Goal: Use online tool/utility: Utilize a website feature to perform a specific function

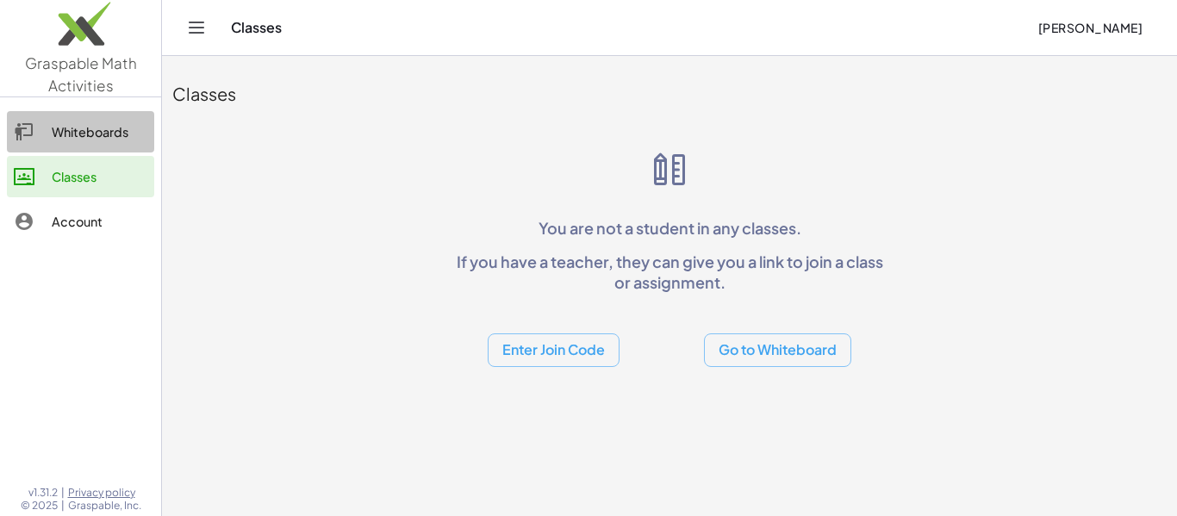
click at [84, 128] on div "Whiteboards" at bounding box center [100, 132] width 96 height 21
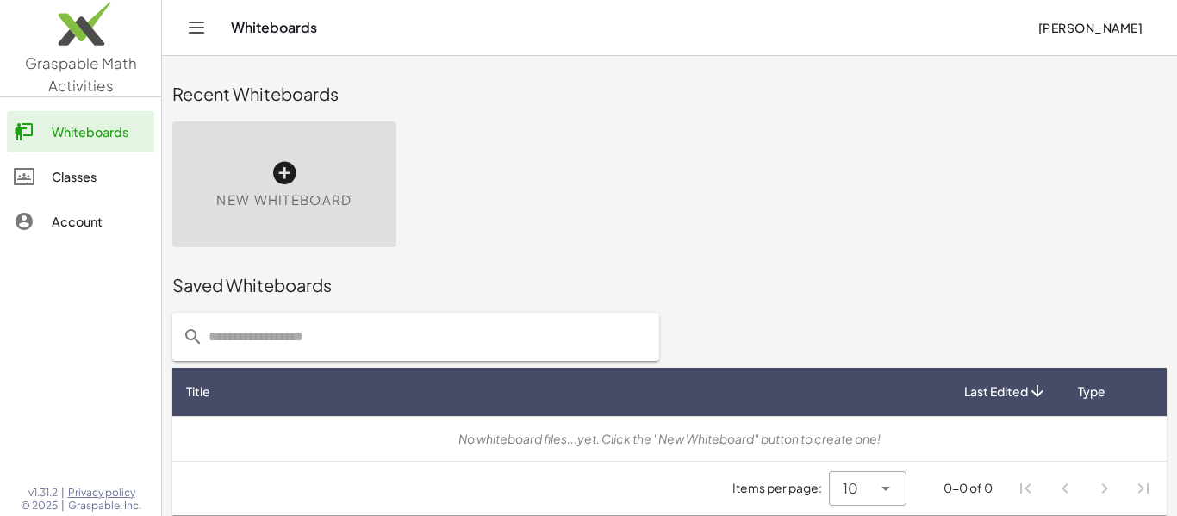
click at [278, 175] on icon at bounding box center [285, 173] width 28 height 28
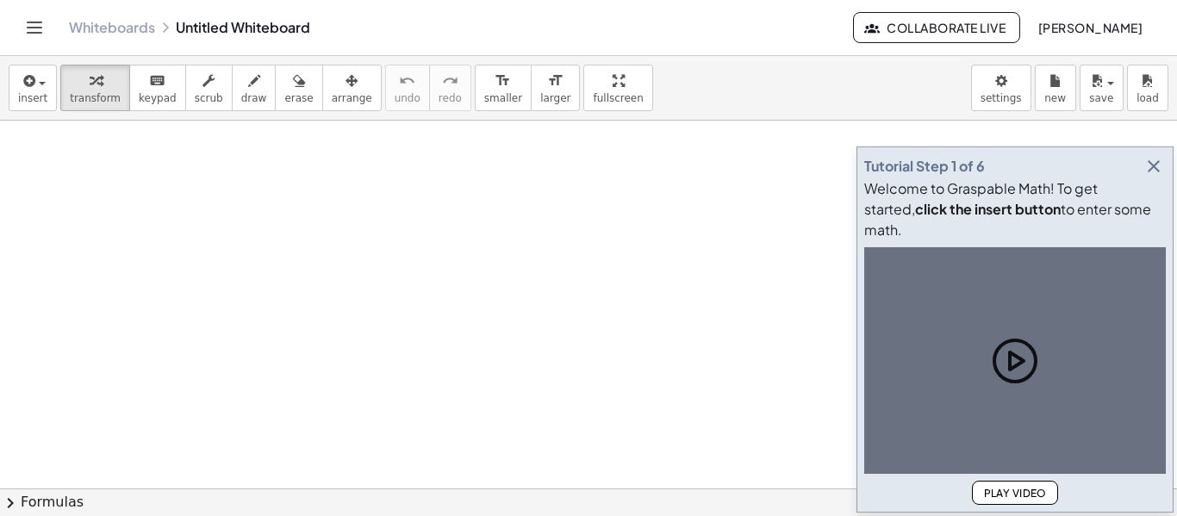
click at [1164, 177] on icon "button" at bounding box center [1154, 166] width 21 height 21
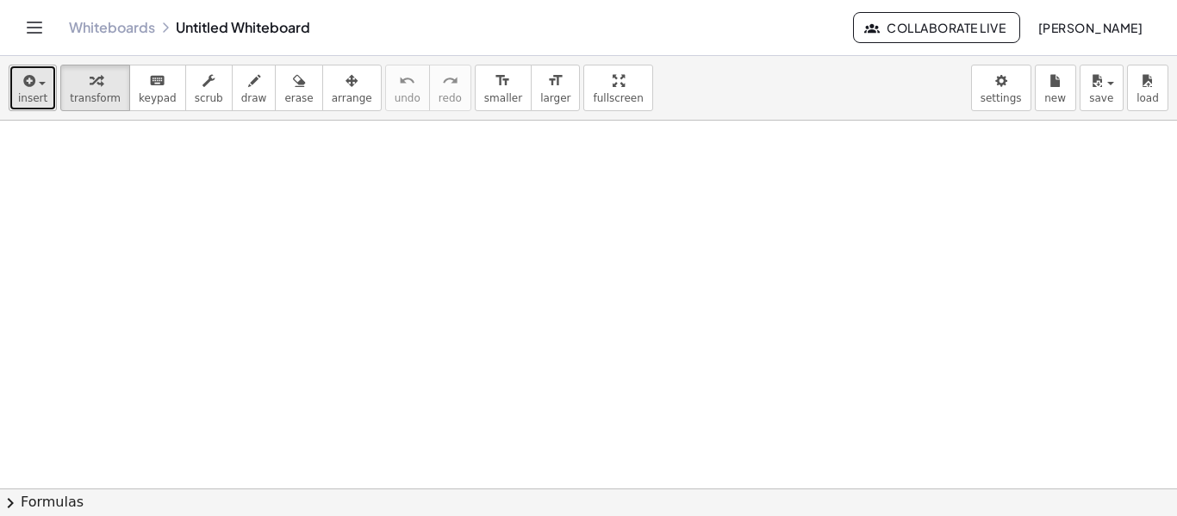
click at [22, 87] on icon "button" at bounding box center [28, 81] width 16 height 21
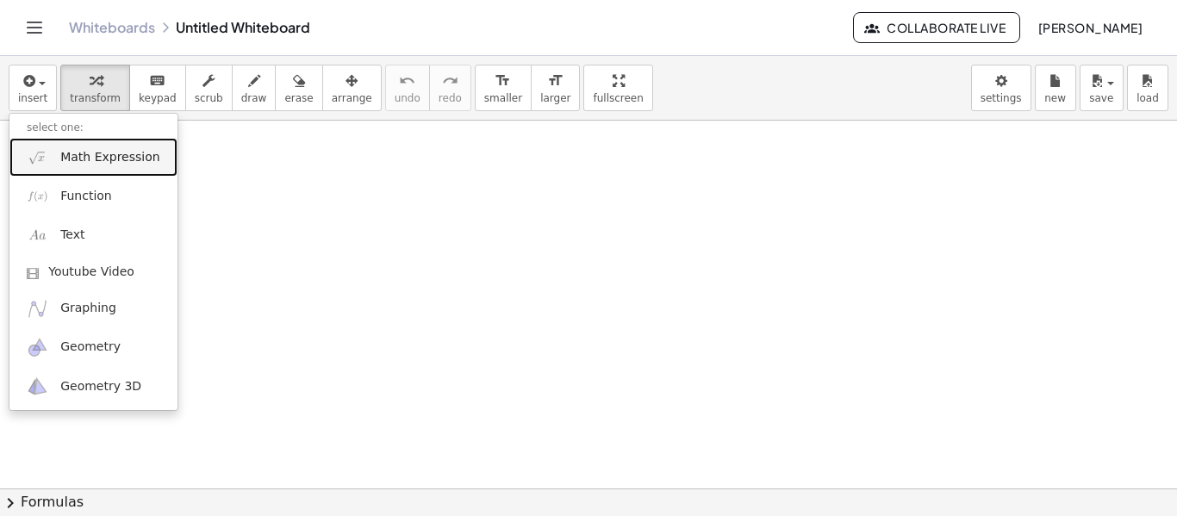
click at [68, 154] on span "Math Expression" at bounding box center [109, 157] width 99 height 17
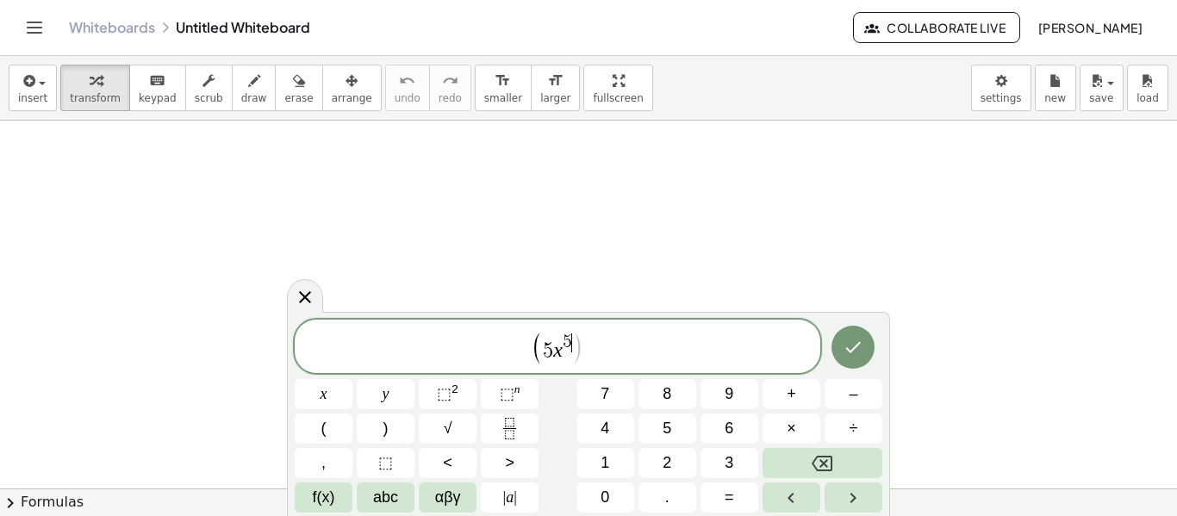
click at [573, 353] on span ")" at bounding box center [577, 347] width 12 height 33
click at [681, 341] on span "( 5 x 5 − y 4 ​ )" at bounding box center [558, 347] width 526 height 35
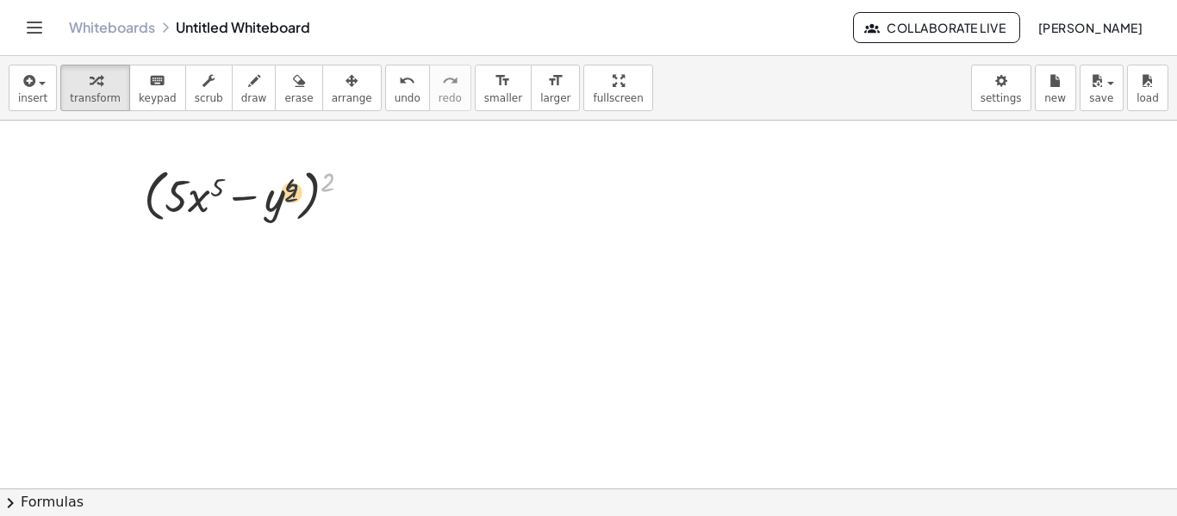
drag, startPoint x: 323, startPoint y: 187, endPoint x: 263, endPoint y: 199, distance: 61.5
click at [263, 199] on div at bounding box center [254, 195] width 238 height 66
click at [308, 209] on div at bounding box center [254, 195] width 238 height 66
click at [310, 208] on div at bounding box center [254, 195] width 238 height 66
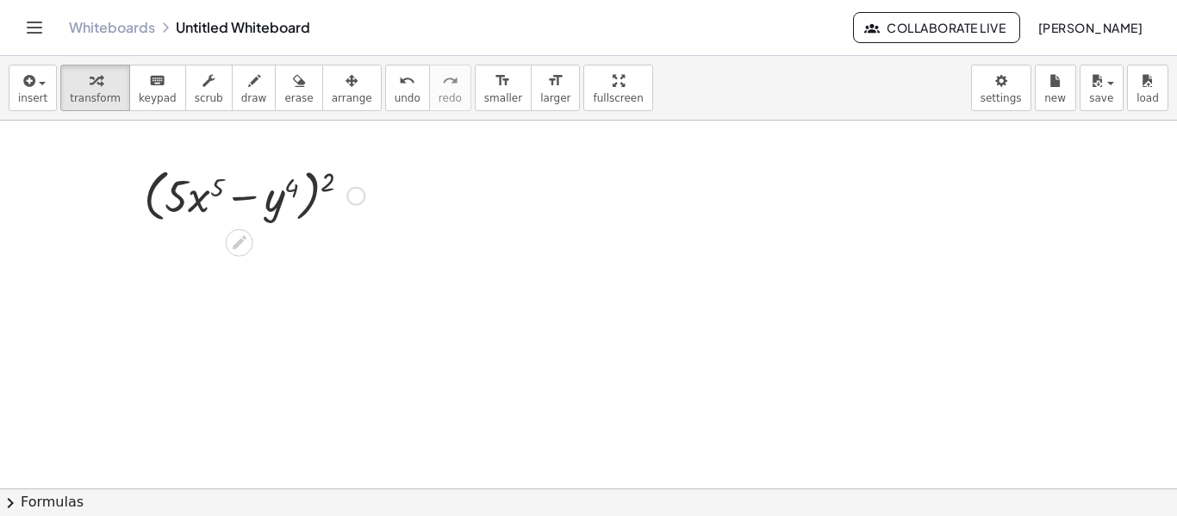
click at [310, 208] on div at bounding box center [254, 195] width 238 height 66
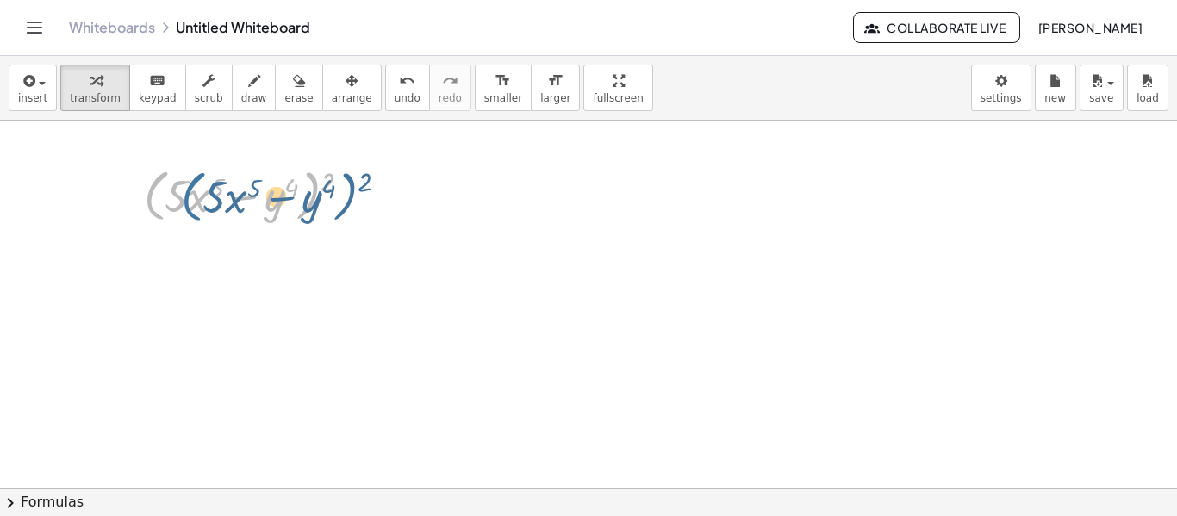
drag, startPoint x: 162, startPoint y: 190, endPoint x: 192, endPoint y: 190, distance: 30.2
click at [192, 190] on div at bounding box center [254, 195] width 238 height 66
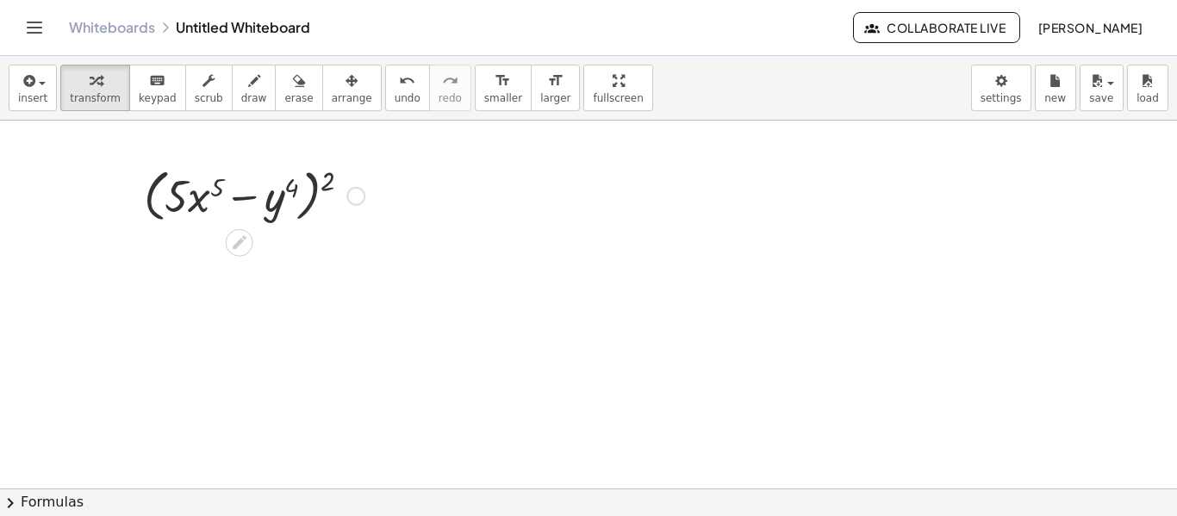
click at [323, 179] on div at bounding box center [254, 195] width 238 height 66
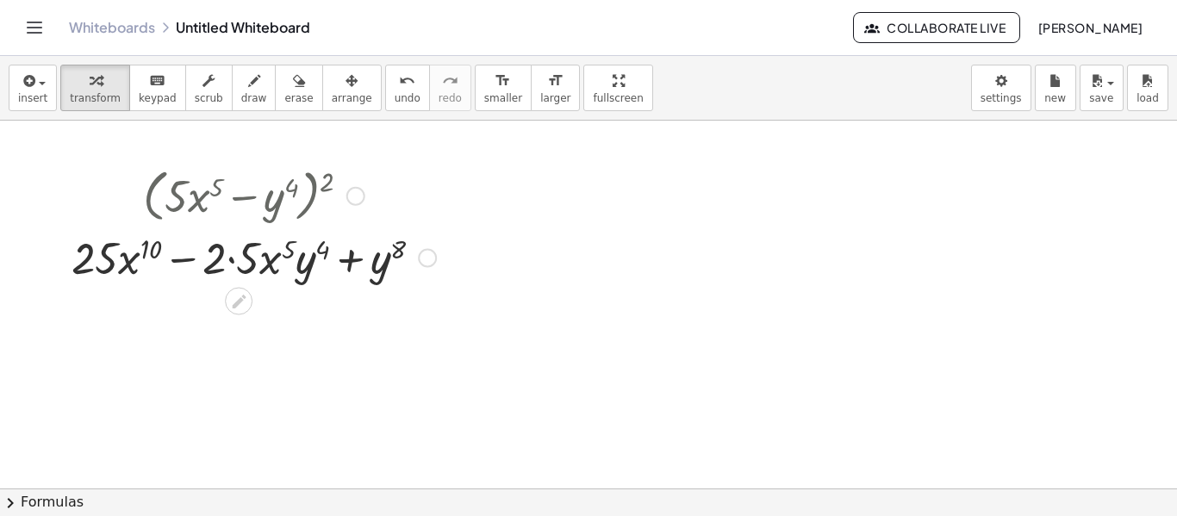
click at [230, 259] on div at bounding box center [254, 257] width 382 height 59
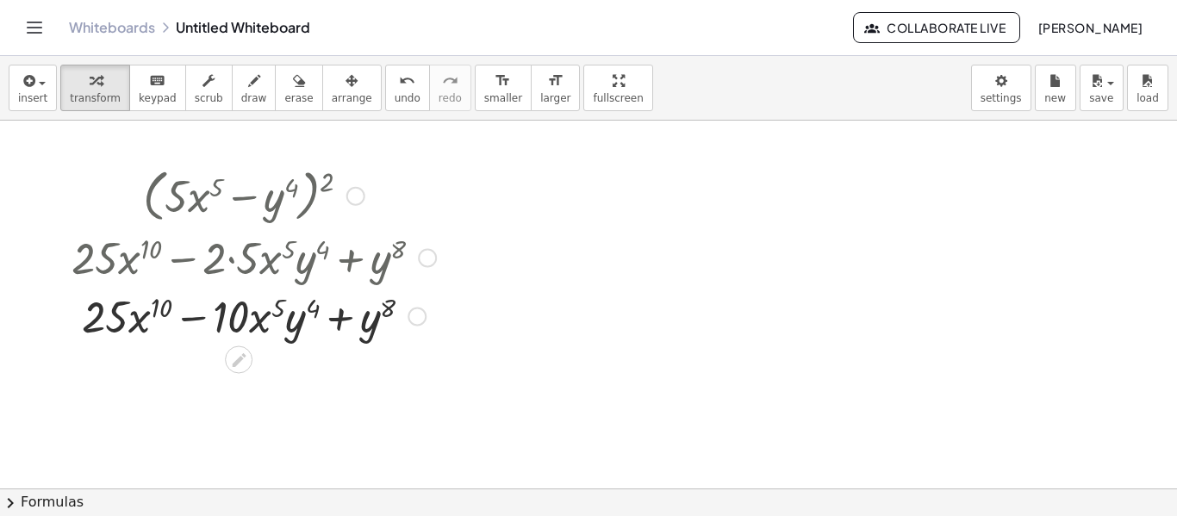
click at [334, 319] on div at bounding box center [254, 315] width 382 height 59
click at [244, 314] on div at bounding box center [254, 315] width 382 height 59
click at [176, 326] on div at bounding box center [254, 315] width 382 height 59
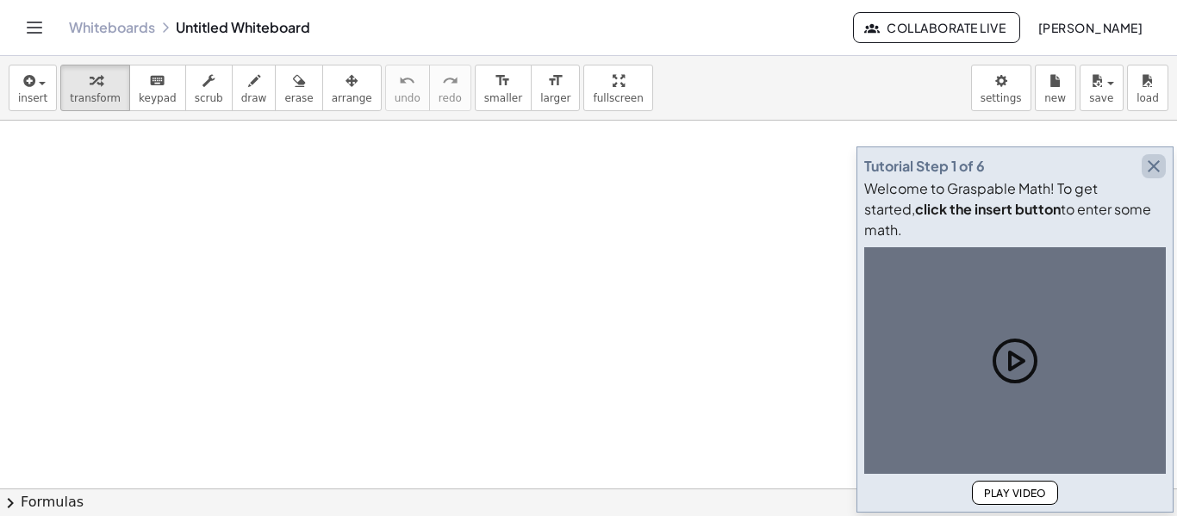
click at [1152, 177] on icon "button" at bounding box center [1154, 166] width 21 height 21
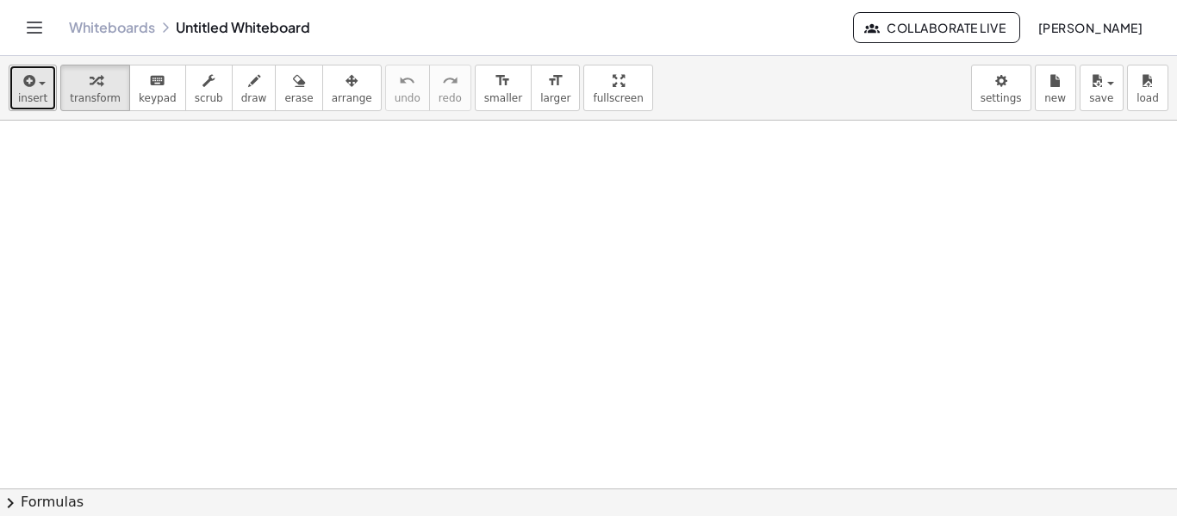
click at [30, 108] on button "insert" at bounding box center [33, 88] width 48 height 47
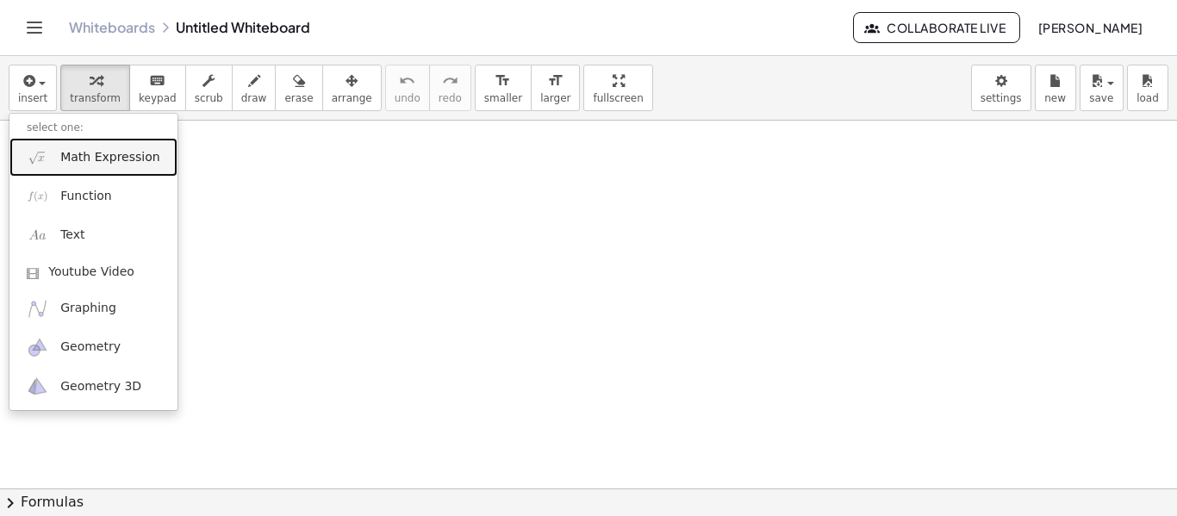
click at [114, 167] on link "Math Expression" at bounding box center [93, 157] width 168 height 39
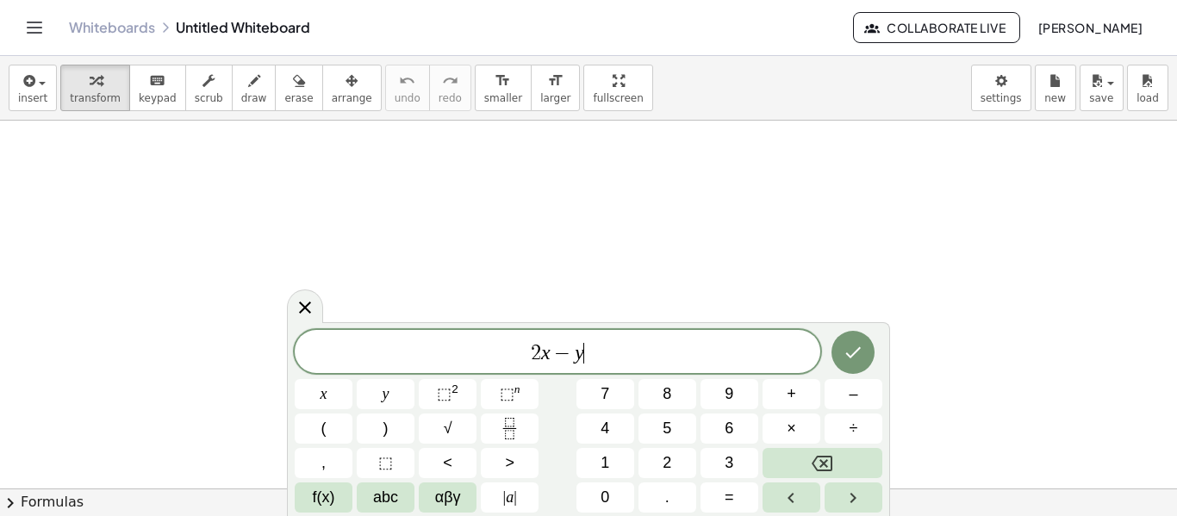
scroll to position [3, 0]
click at [518, 352] on span "2 x − y 2 ​" at bounding box center [558, 349] width 526 height 31
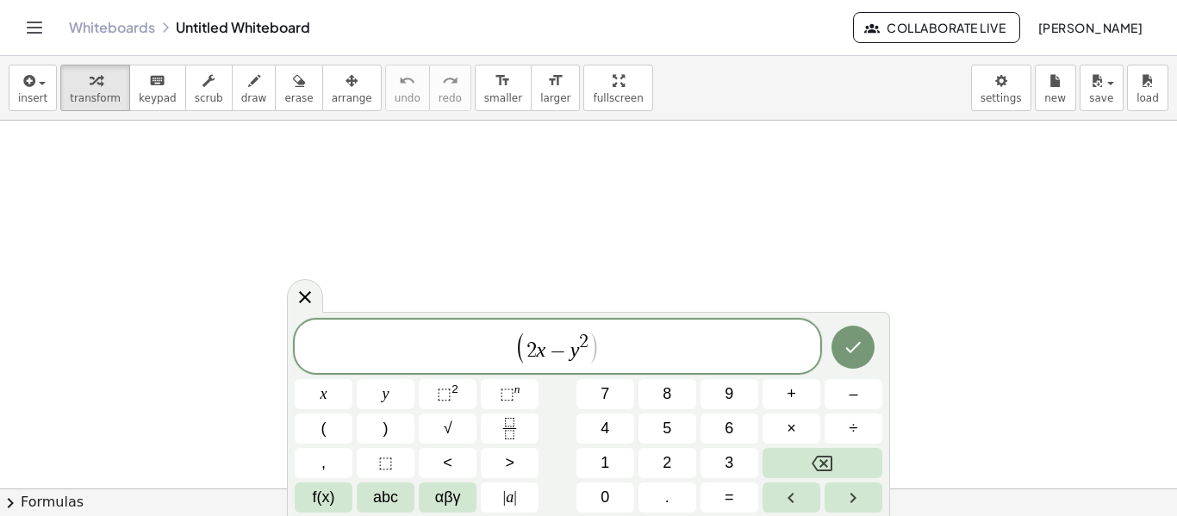
click at [624, 346] on span "( ​ 2 x − y 2 )" at bounding box center [558, 347] width 526 height 35
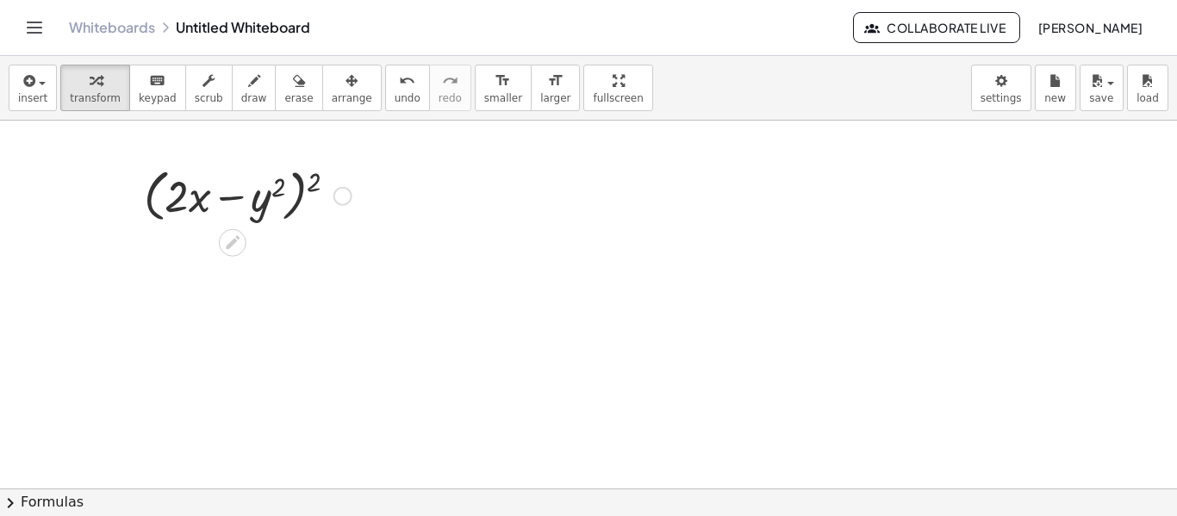
click at [298, 186] on div at bounding box center [247, 195] width 225 height 66
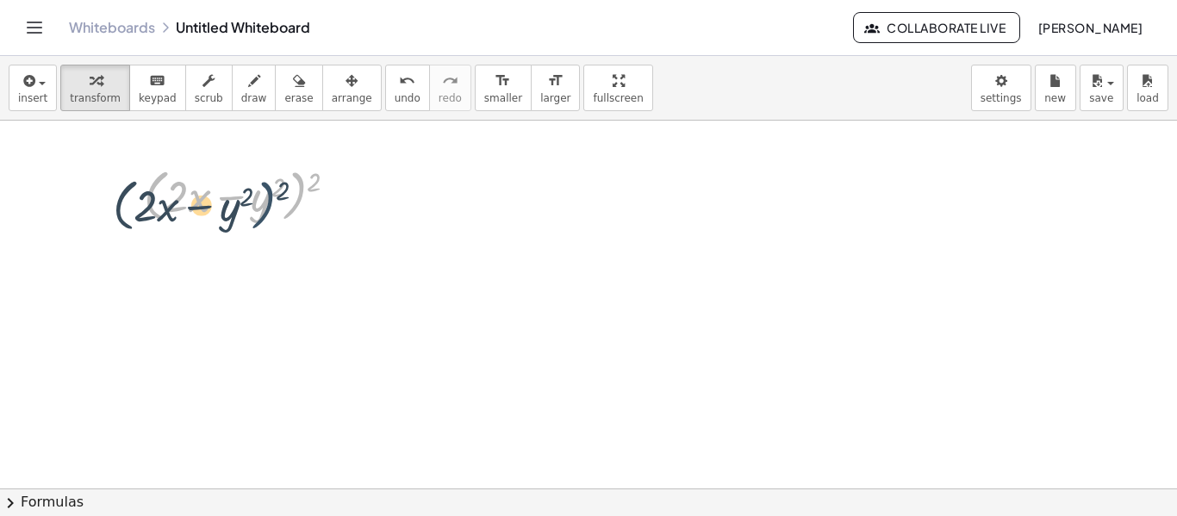
click at [299, 190] on div at bounding box center [247, 195] width 225 height 66
click at [244, 191] on div at bounding box center [247, 195] width 225 height 66
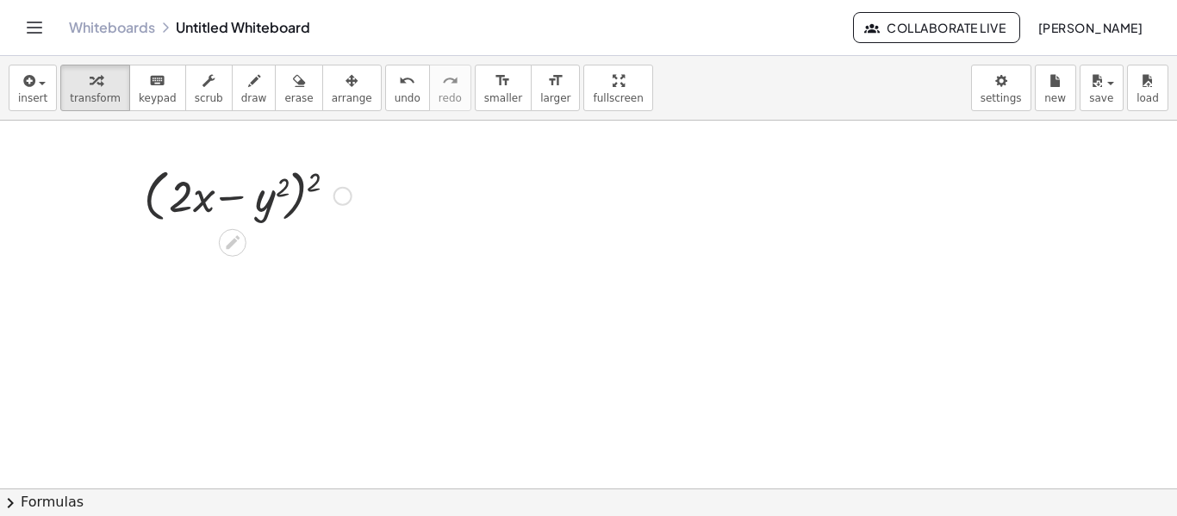
click at [244, 191] on div at bounding box center [247, 195] width 225 height 66
click at [157, 175] on div at bounding box center [247, 195] width 225 height 66
click at [300, 194] on div at bounding box center [247, 195] width 225 height 66
click at [304, 196] on div at bounding box center [247, 195] width 225 height 66
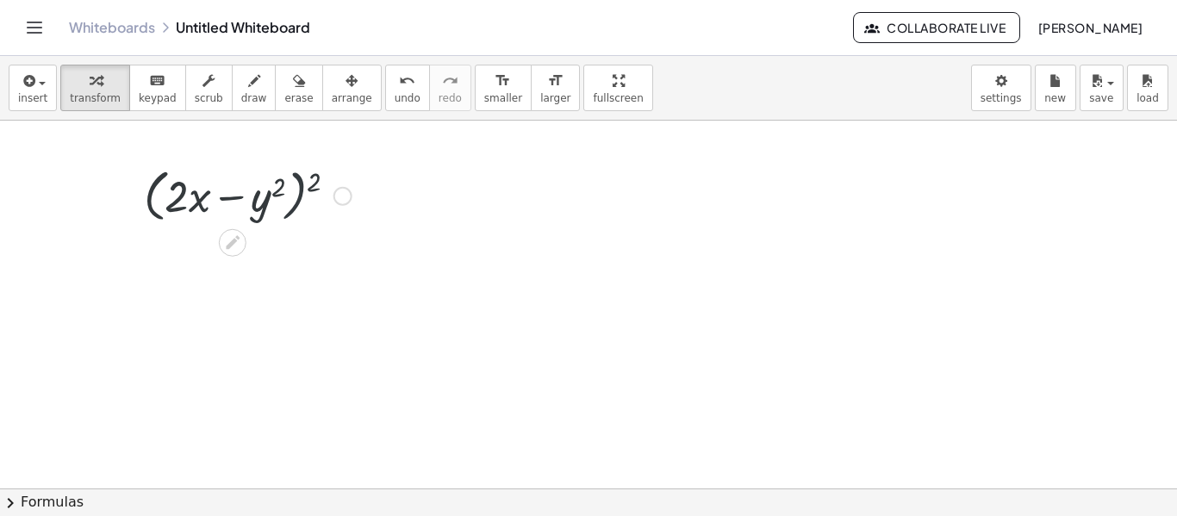
click at [304, 196] on div at bounding box center [247, 195] width 225 height 66
click at [309, 176] on div at bounding box center [247, 195] width 225 height 66
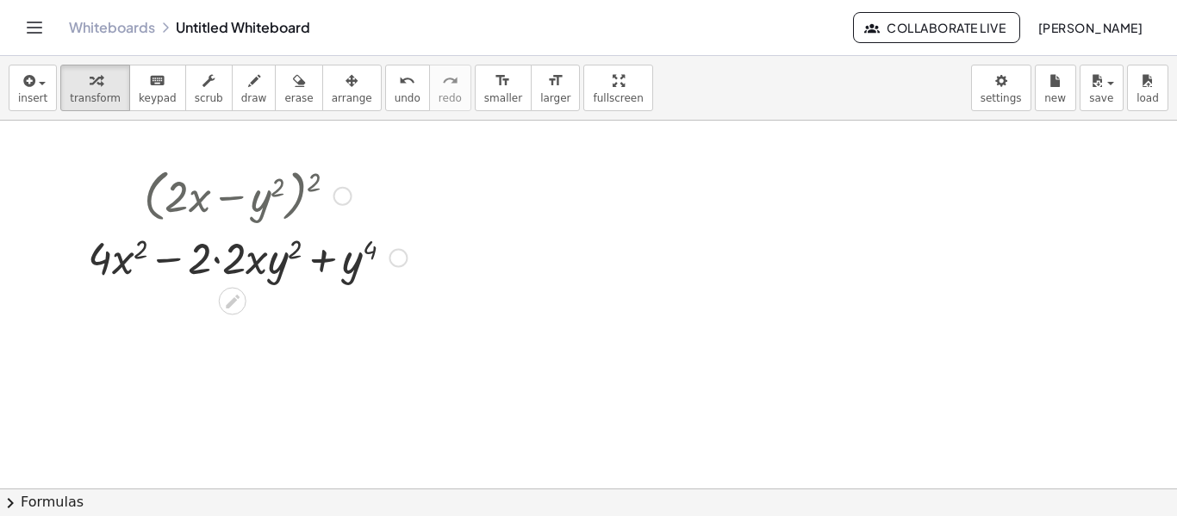
click at [216, 253] on div at bounding box center [247, 257] width 336 height 59
